Goal: Task Accomplishment & Management: Manage account settings

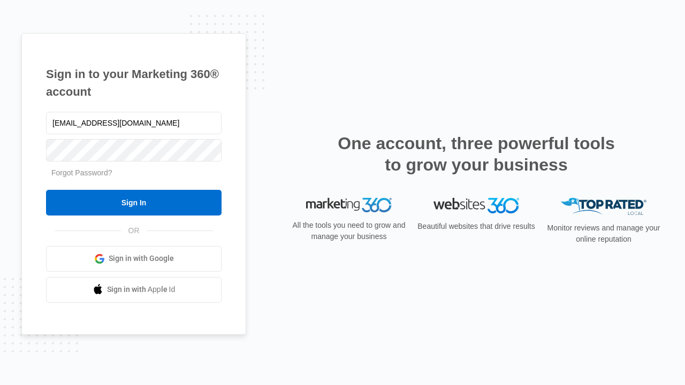
type input "dankie614@gmail.com"
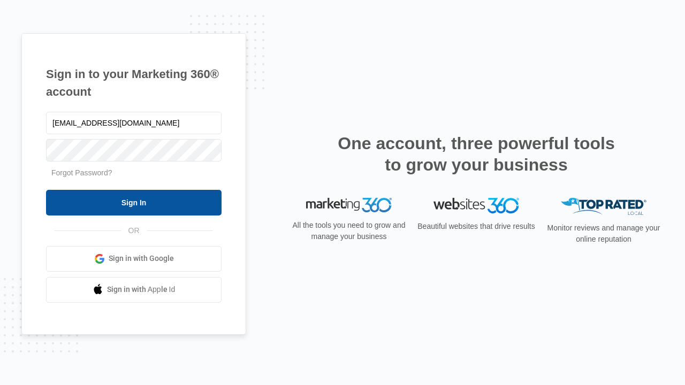
click at [134, 202] on input "Sign In" at bounding box center [134, 203] width 176 height 26
